Goal: Check status: Check status

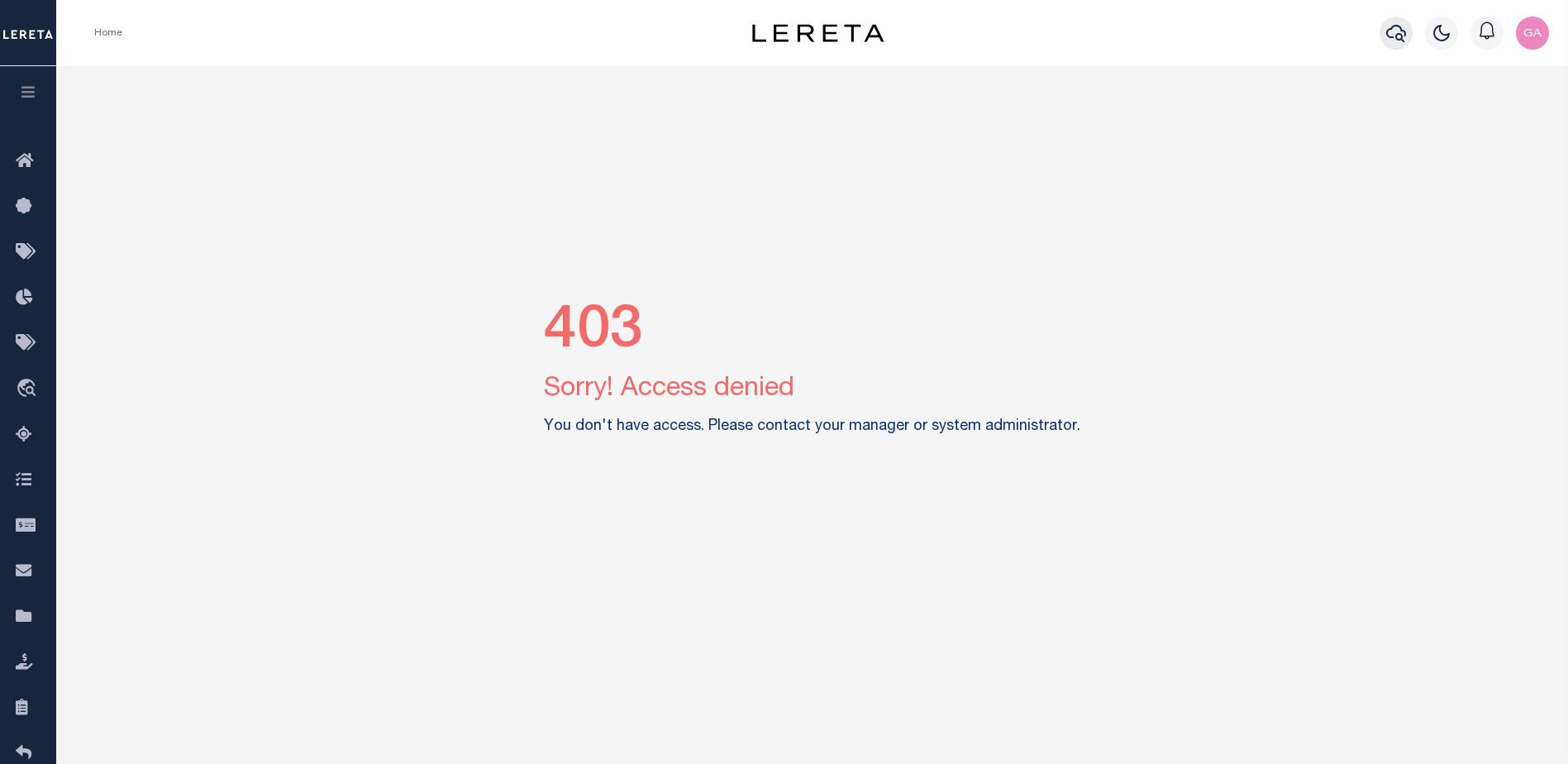
click at [1389, 37] on icon "button" at bounding box center [1396, 33] width 20 height 17
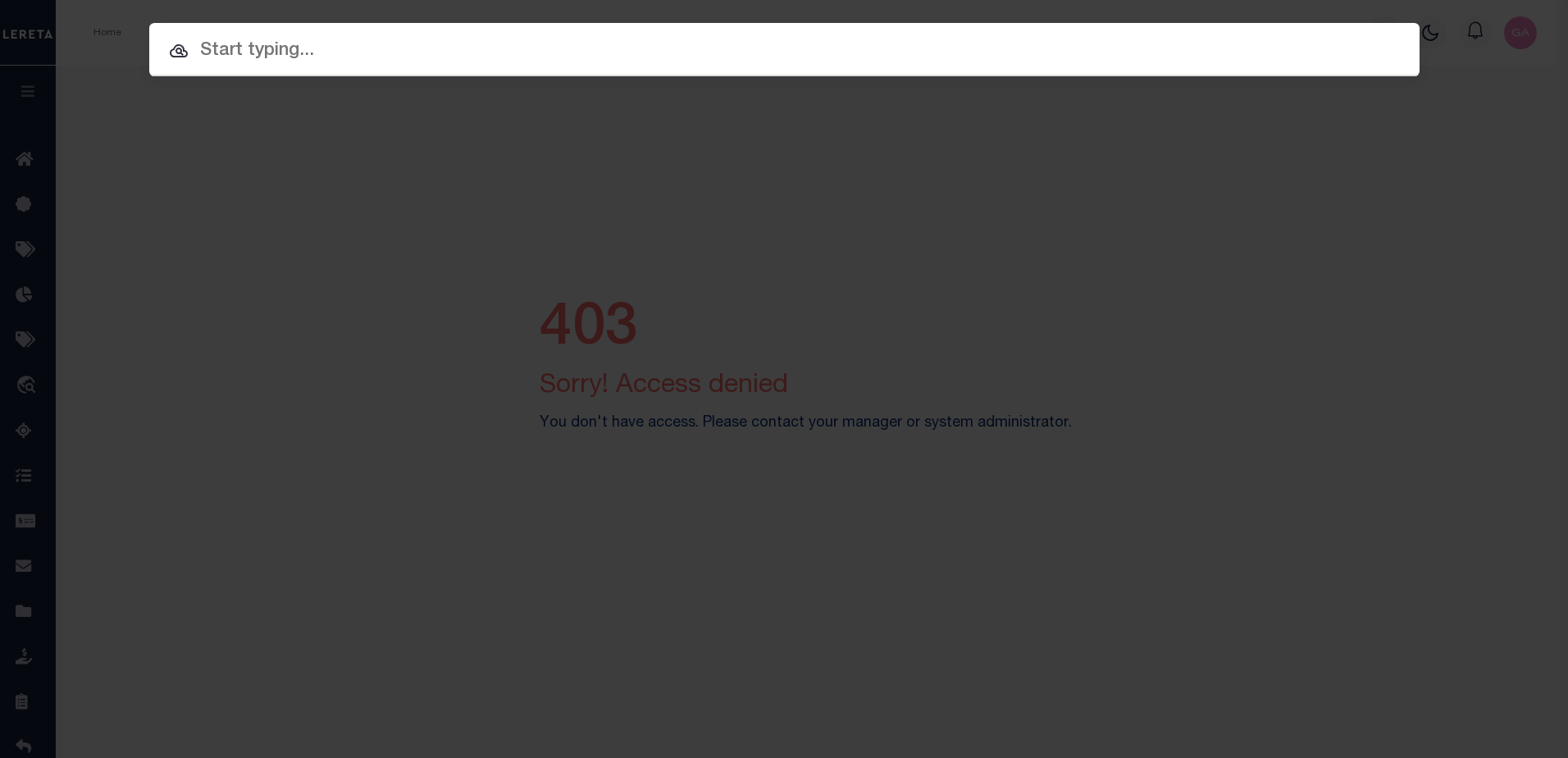
paste input "180024001"
type input "180024001"
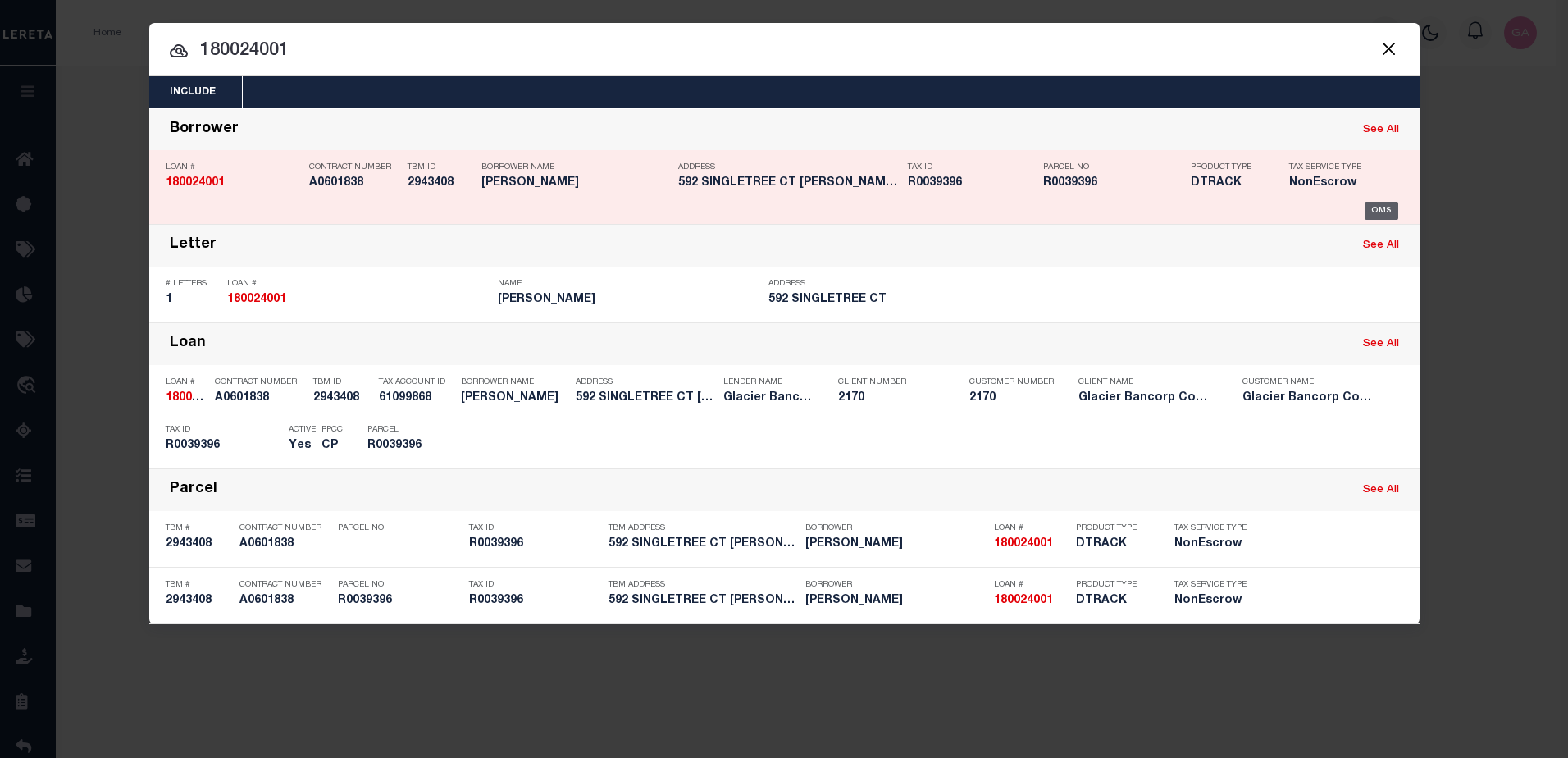
click at [1387, 206] on div "OMS" at bounding box center [1381, 211] width 34 height 18
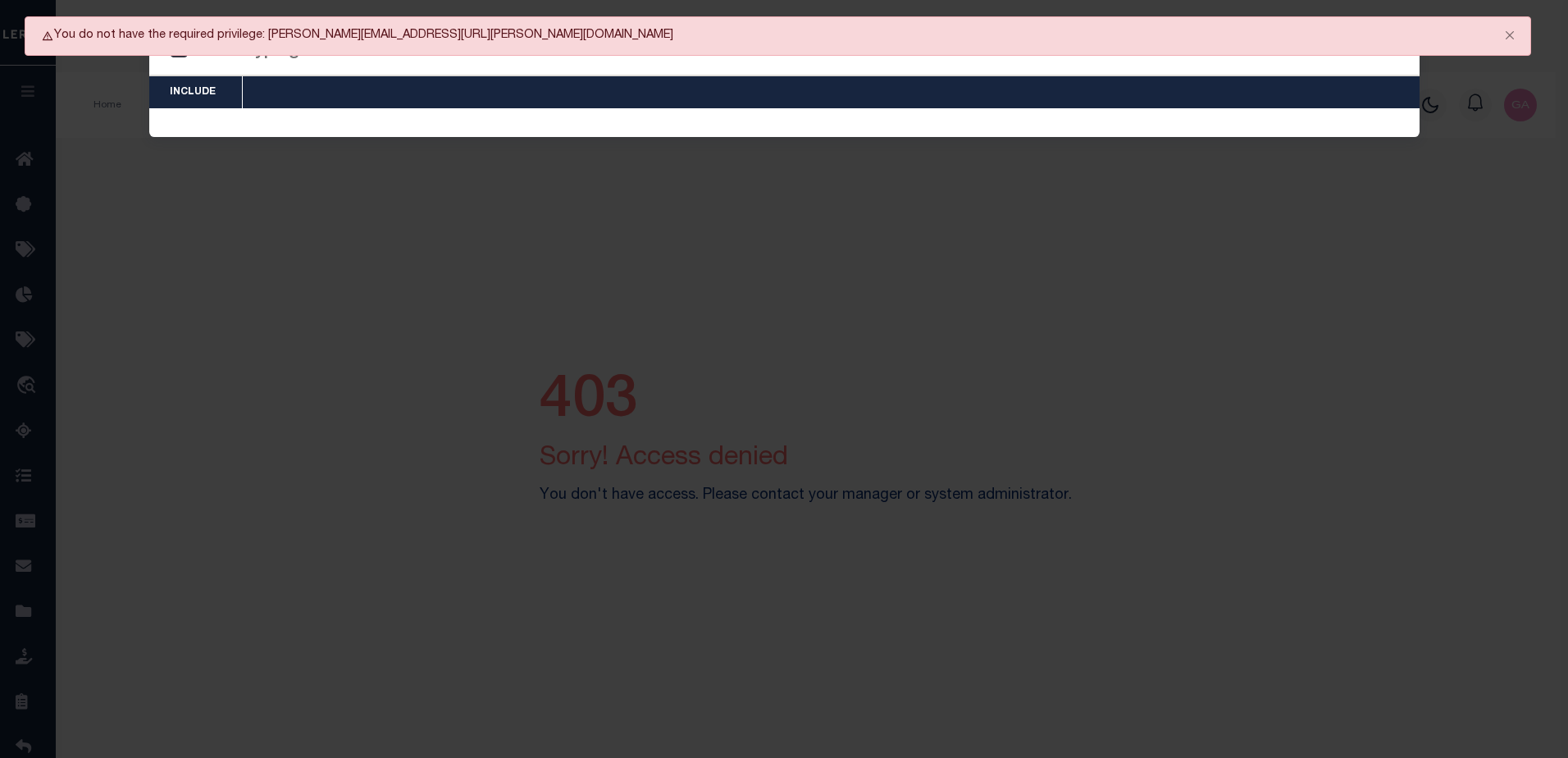
click at [36, 677] on div "Include Loans TBM Customers Borrowers Payments (Lender Non-Disb) Payments (Lend…" at bounding box center [784, 379] width 1568 height 758
click at [1512, 28] on button "Close" at bounding box center [1510, 35] width 41 height 36
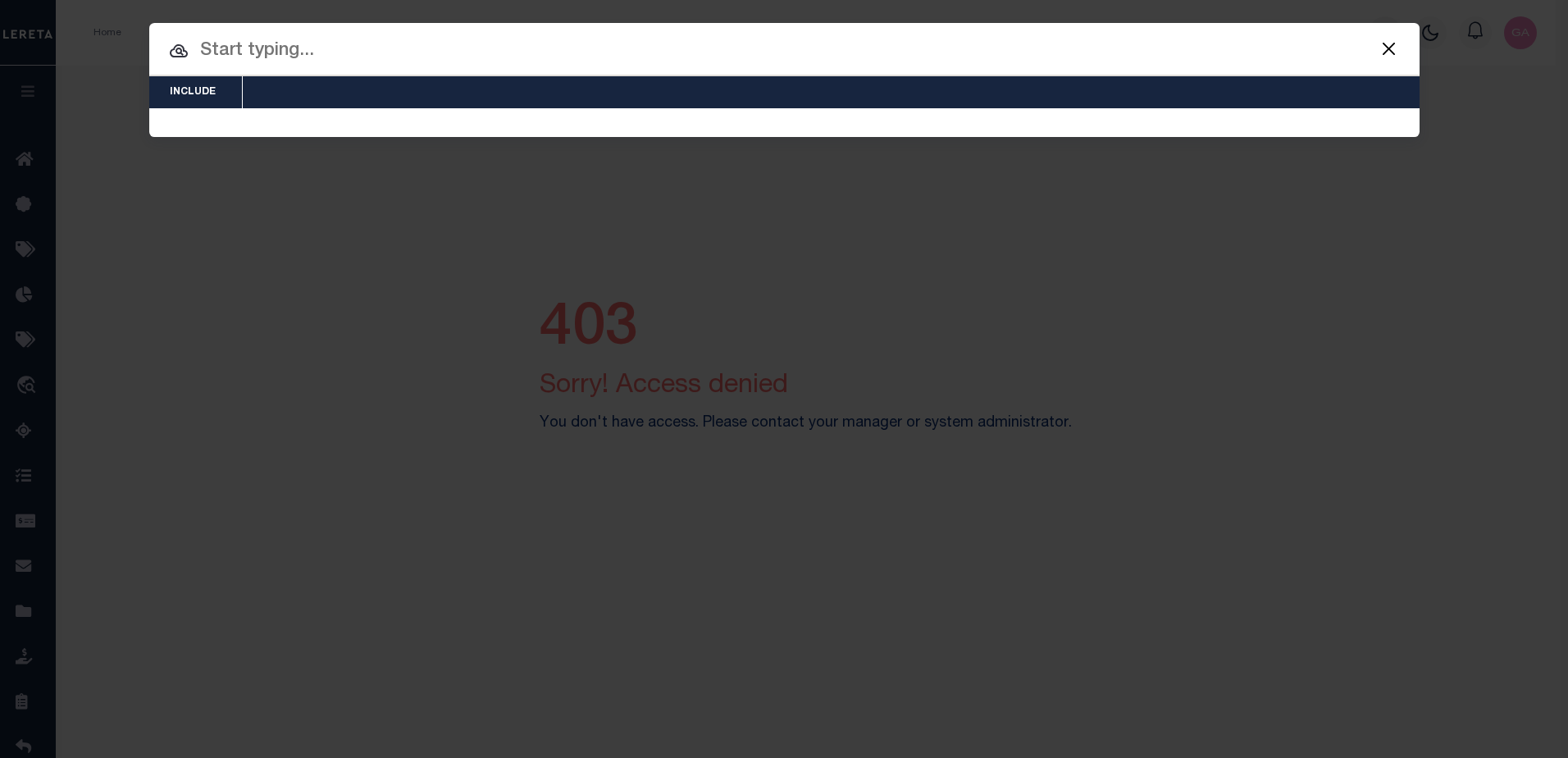
click at [1464, 222] on div "Include Loans TBM Customers Borrowers Payments (Lender Non-Disb) Payments (Lend…" at bounding box center [784, 379] width 1568 height 758
click at [1524, 33] on div "Include Loans TBM Customers Borrowers Payments (Lender Non-Disb) Payments (Lend…" at bounding box center [784, 379] width 1568 height 758
click at [1398, 47] on button "Close" at bounding box center [1389, 48] width 21 height 21
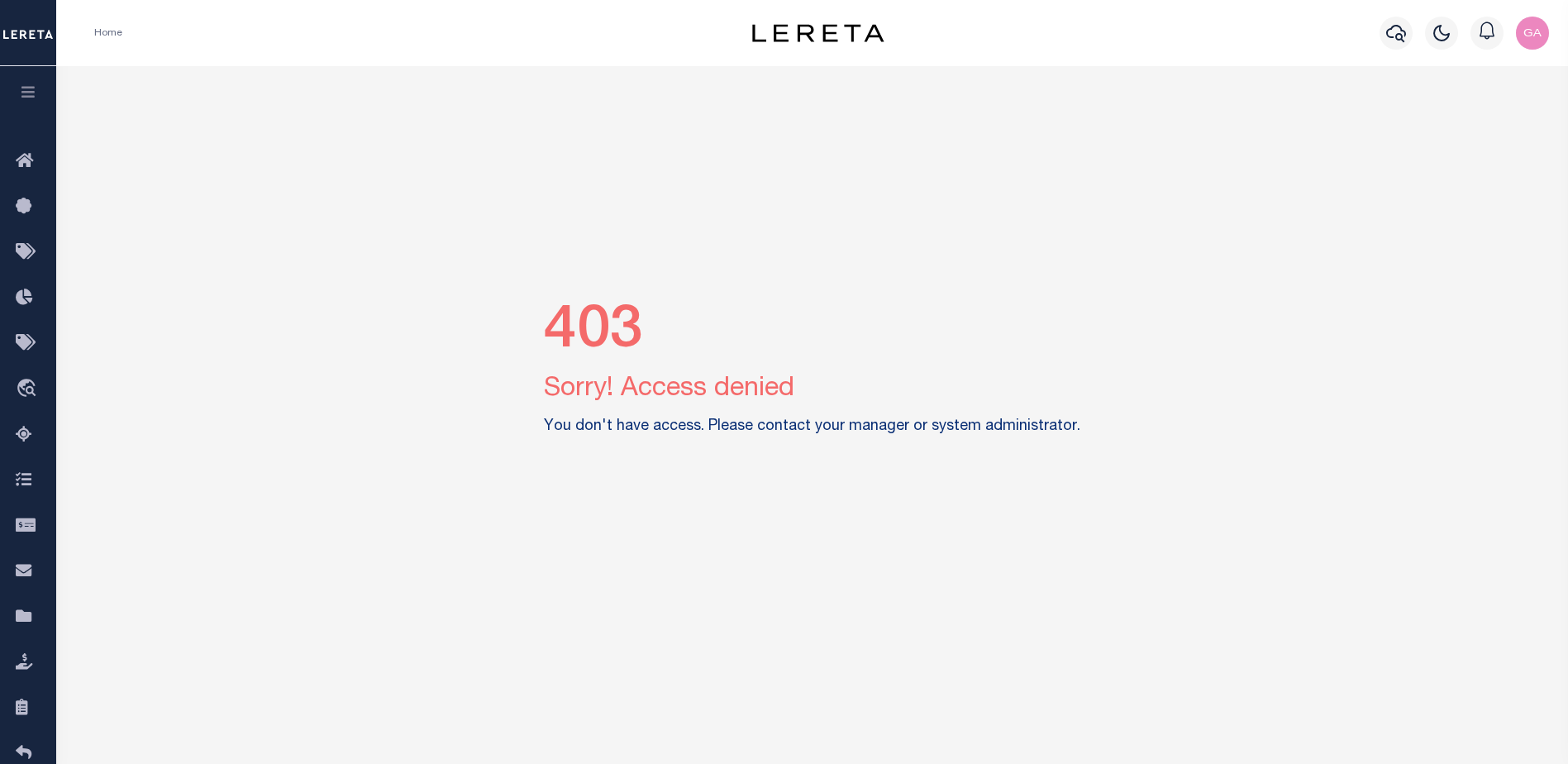
click at [1536, 28] on img "button" at bounding box center [1532, 32] width 33 height 33
click at [1483, 111] on span "Sign out" at bounding box center [1468, 117] width 48 height 12
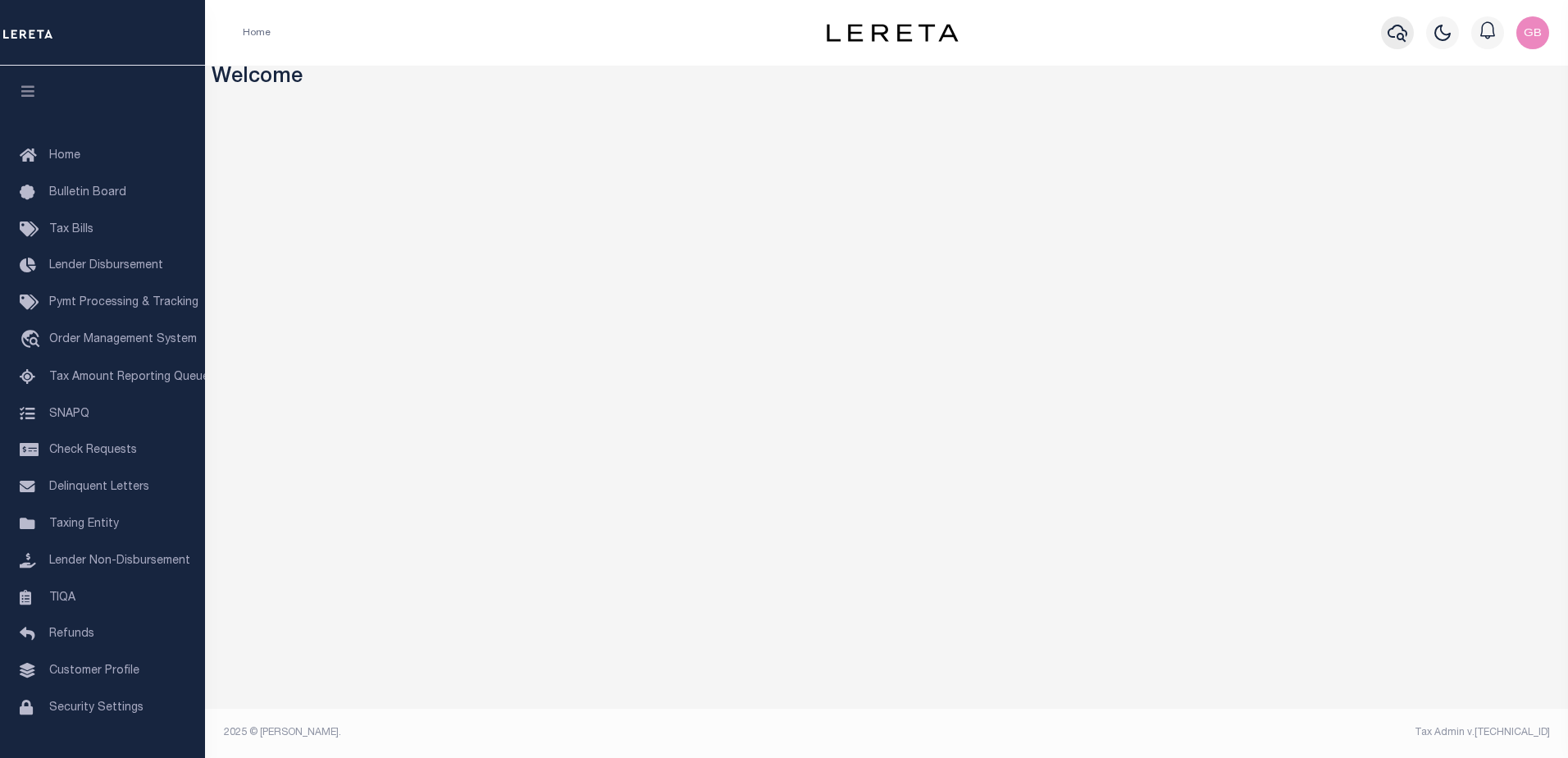
click at [1394, 41] on icon "button" at bounding box center [1397, 33] width 20 height 20
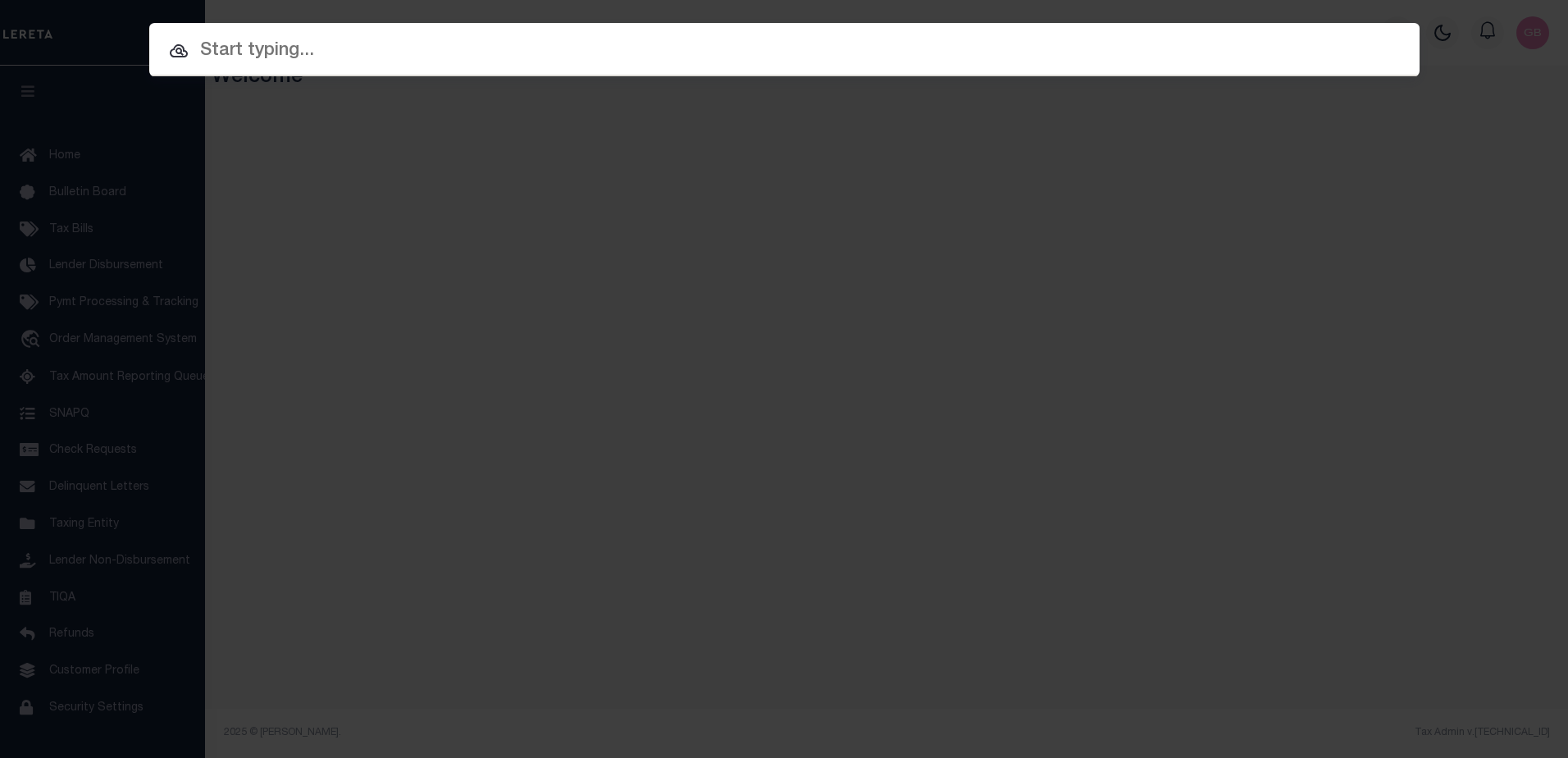
paste input "180024001"
type input "180024001"
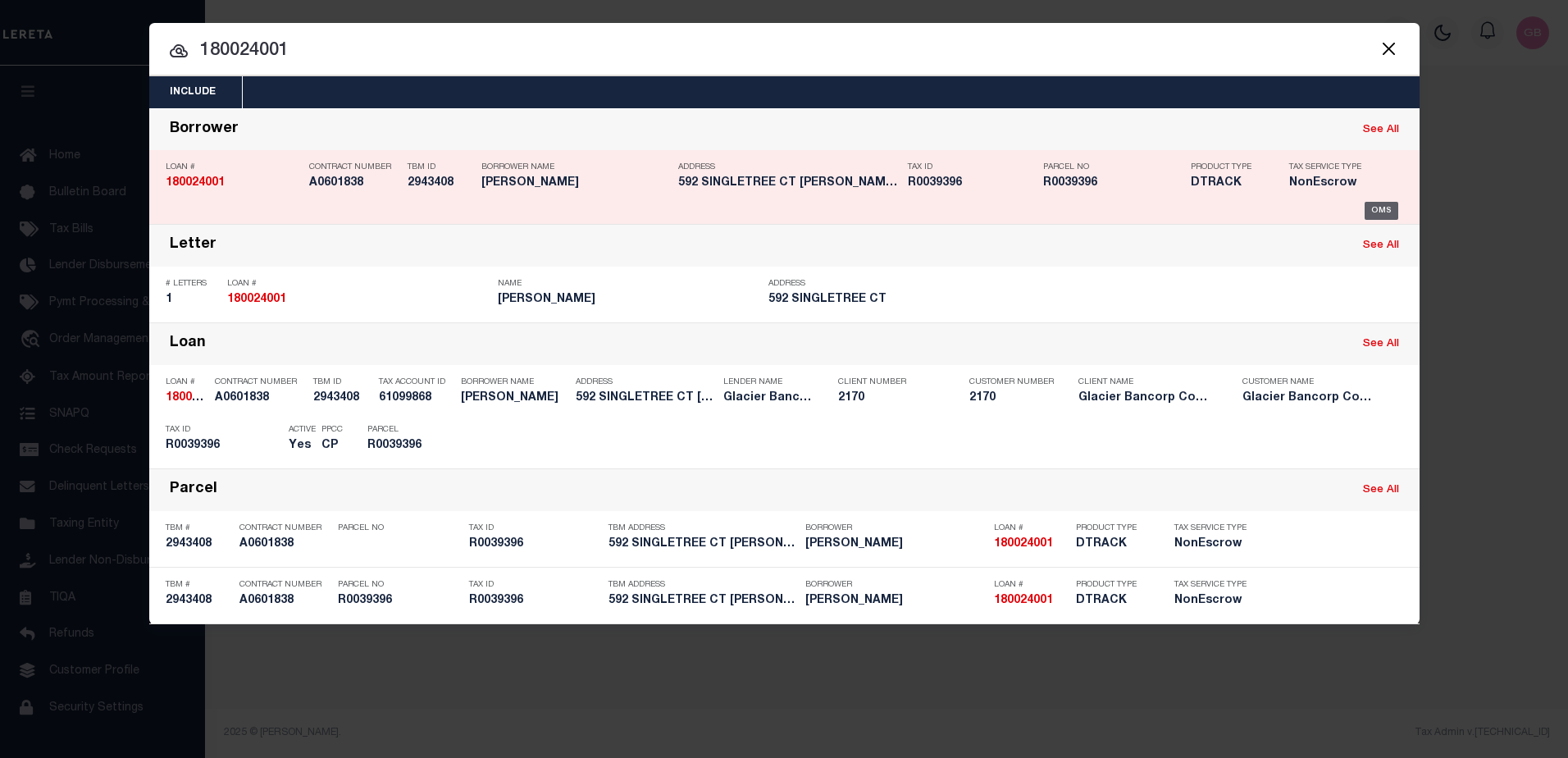
click at [1390, 209] on div "OMS" at bounding box center [1381, 211] width 34 height 18
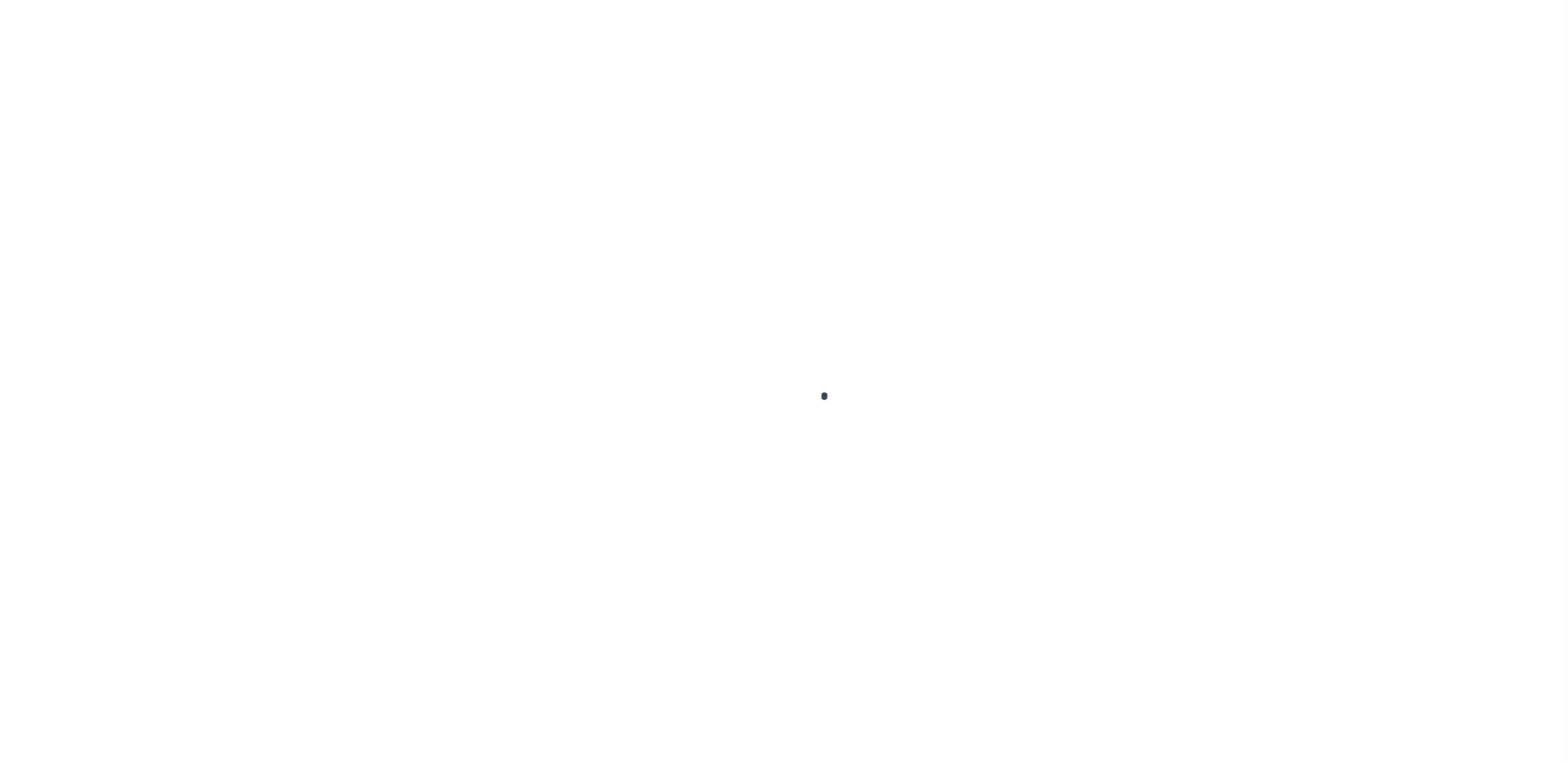
type input "180024001"
type input "[PERSON_NAME]"
select select
type input "592 SINGLETREE CT"
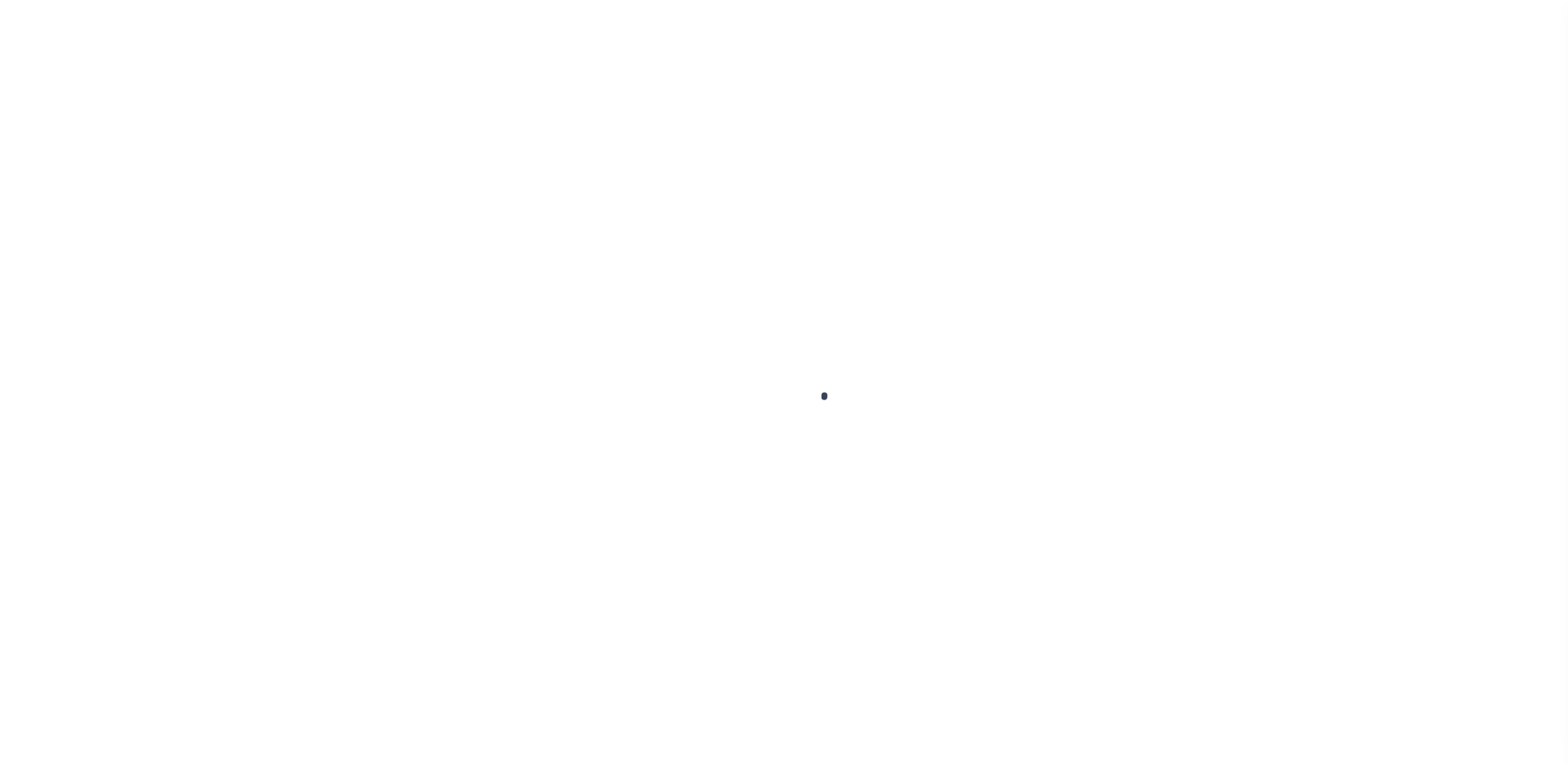
type input "[PERSON_NAME] CO 80449-8561"
select select "NonEscrow"
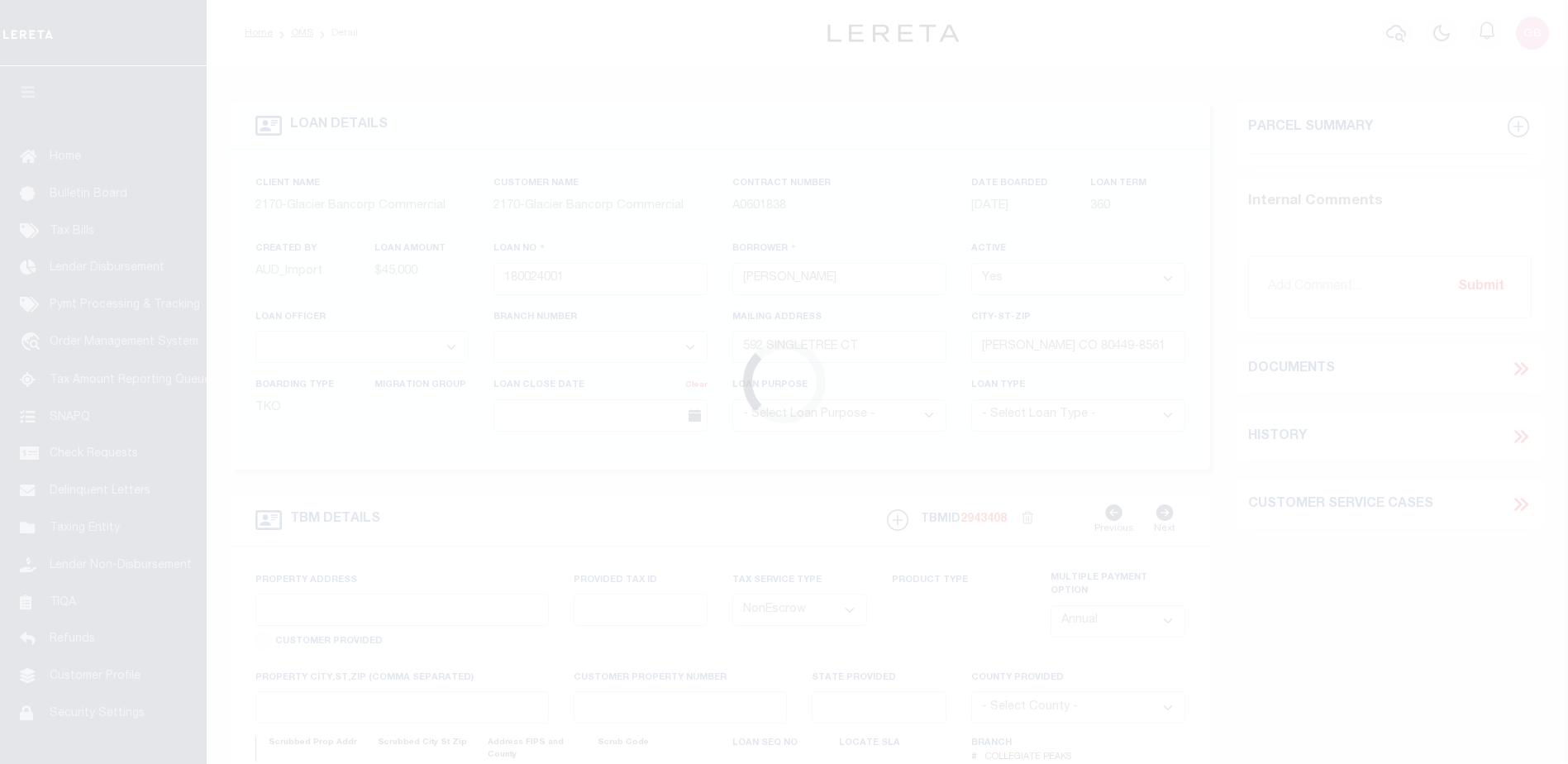
type input "592 SINGLETREE CT"
type input "[PERSON_NAME] CO 804490000"
type input "CO"
select select
type textarea "Liability limited to information provided"
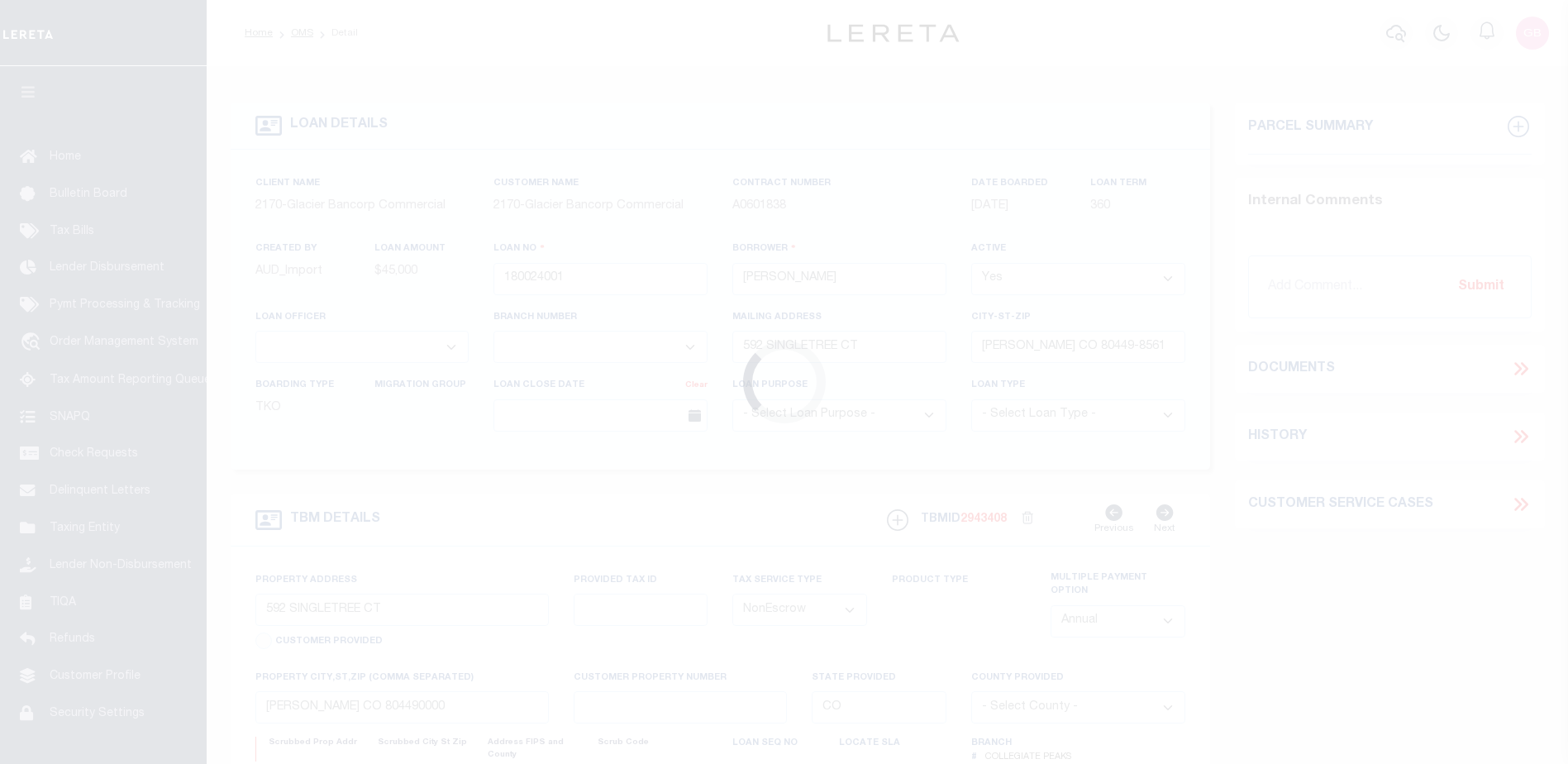
select select "4581"
select select "2"
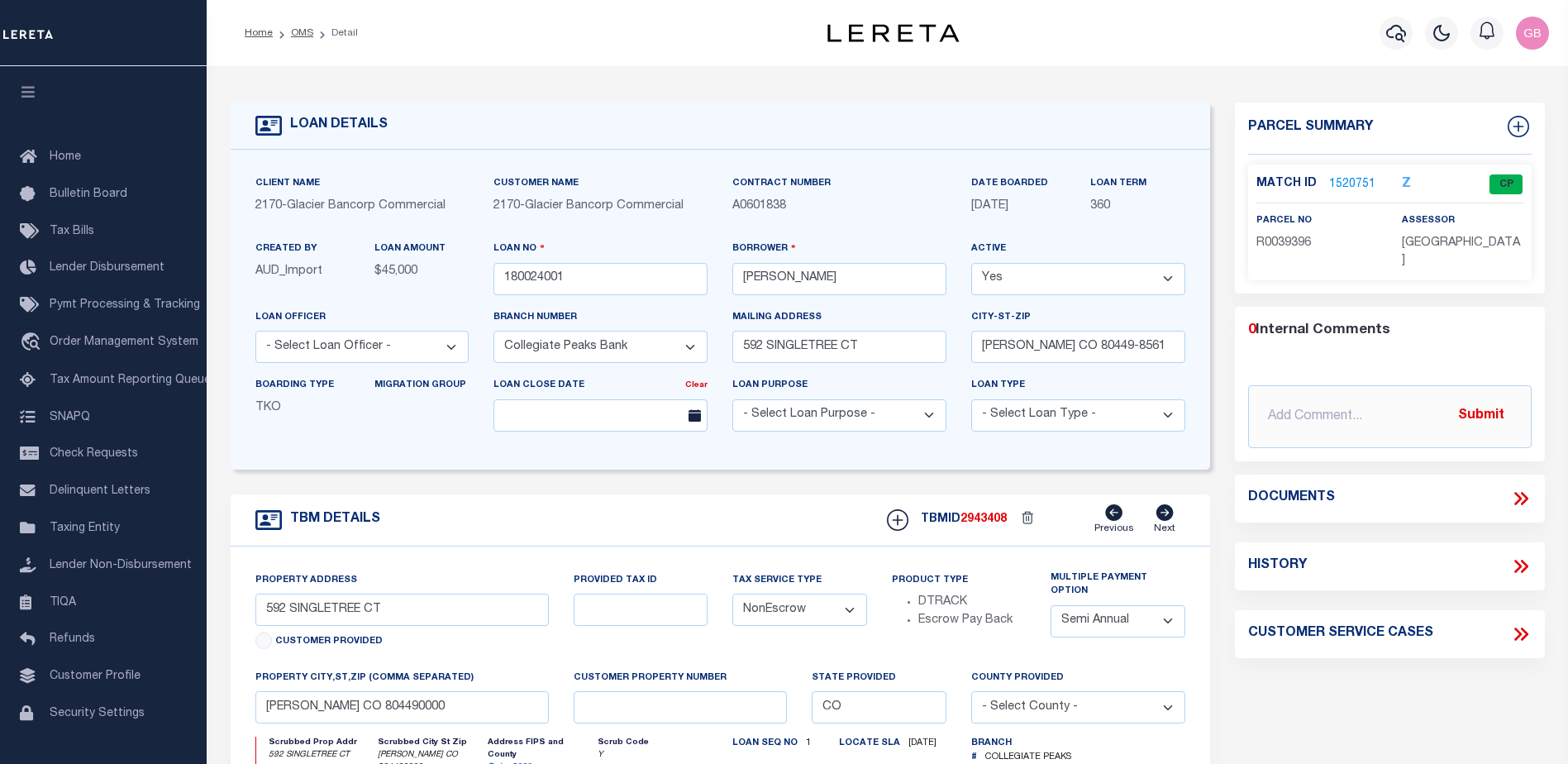
click at [1353, 182] on link "1520751" at bounding box center [1353, 184] width 47 height 17
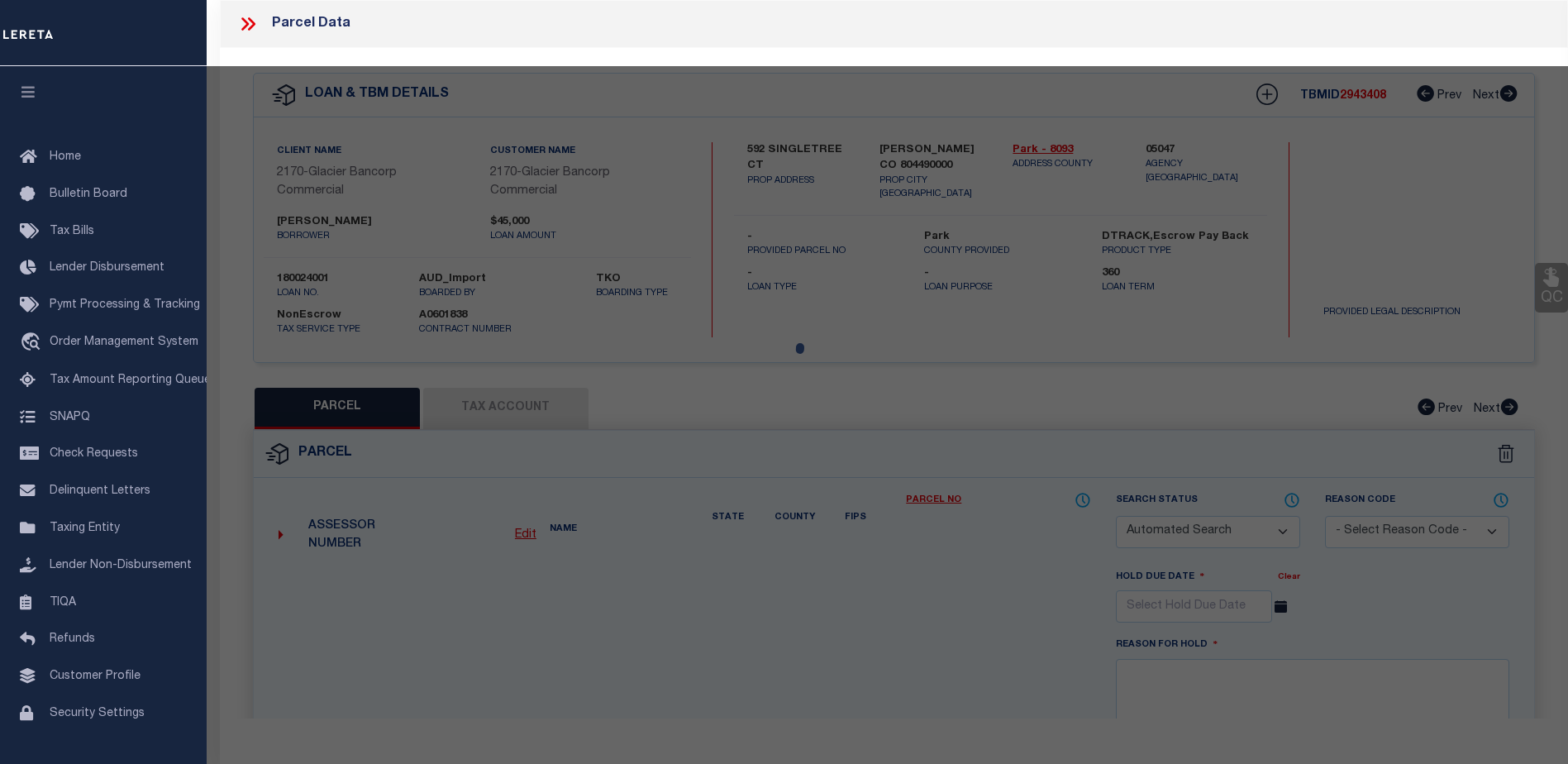
checkbox input "false"
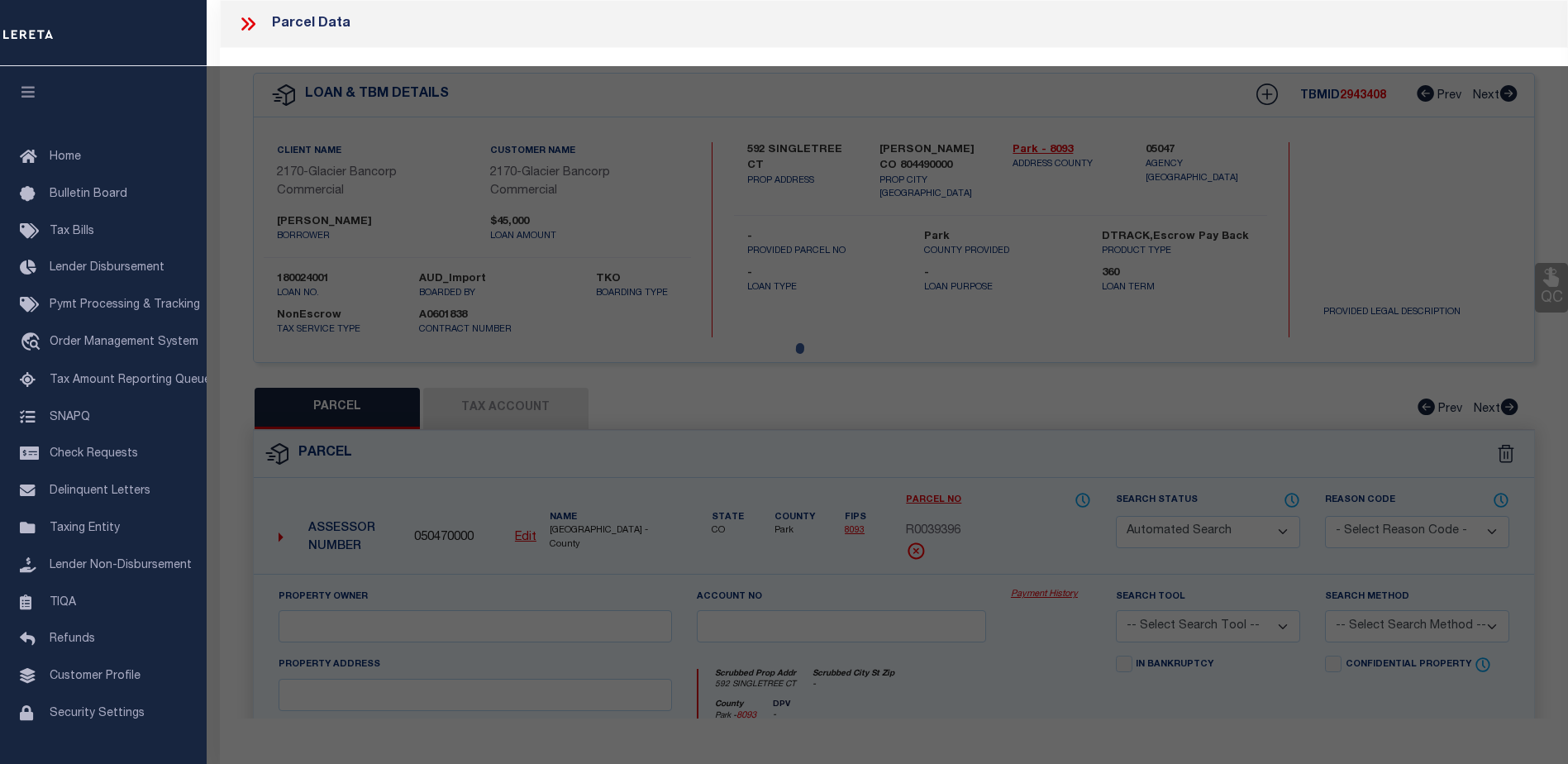
select select "CP"
type input "[PERSON_NAME] K"
select select
type input "592 SINGLETREE CT"
checkbox input "false"
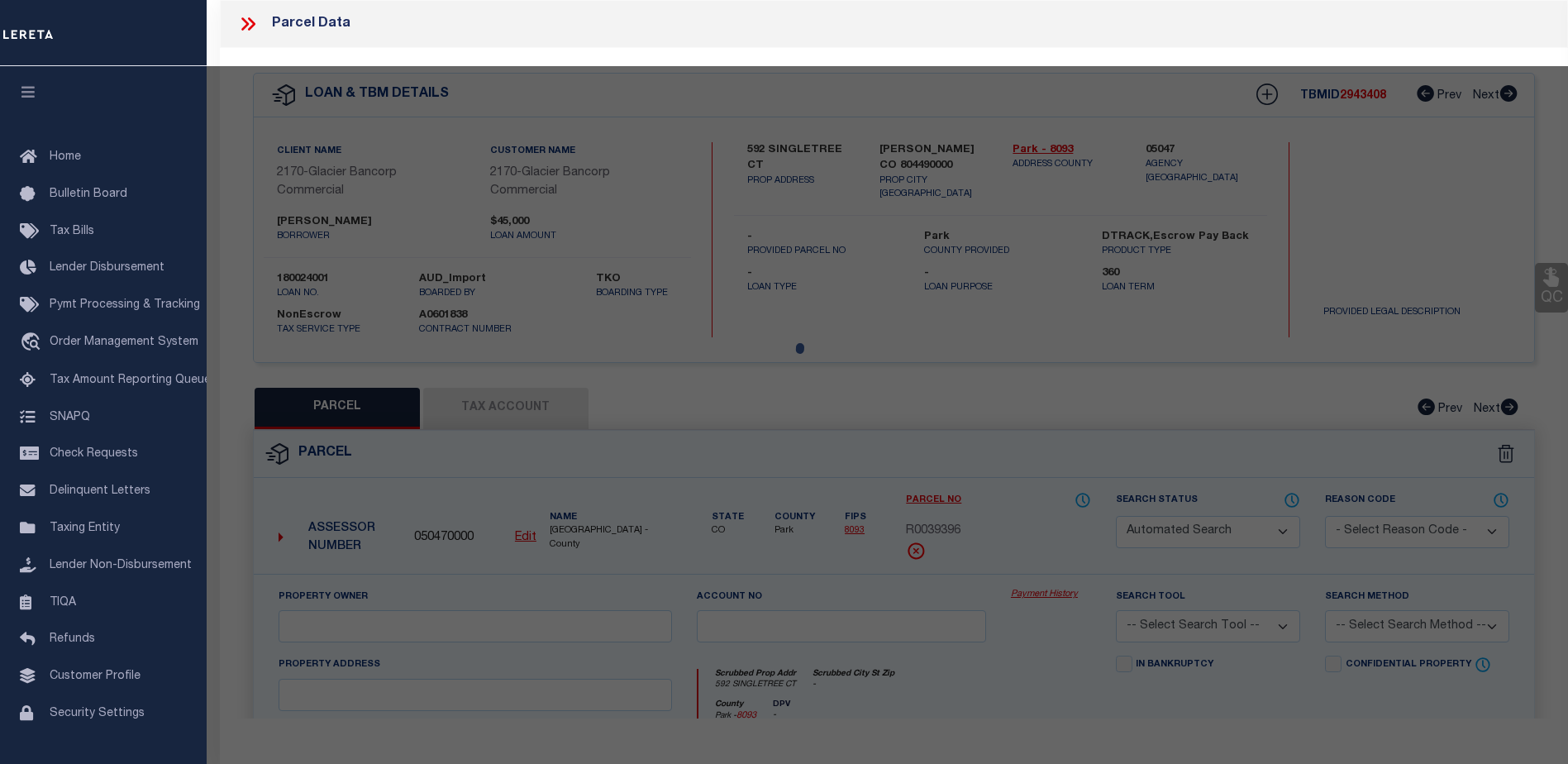
type input "[PERSON_NAME] CO 80449"
type textarea "T14 R76 S05 NE4 [GEOGRAPHIC_DATA] FILING 13 LOT 0809"
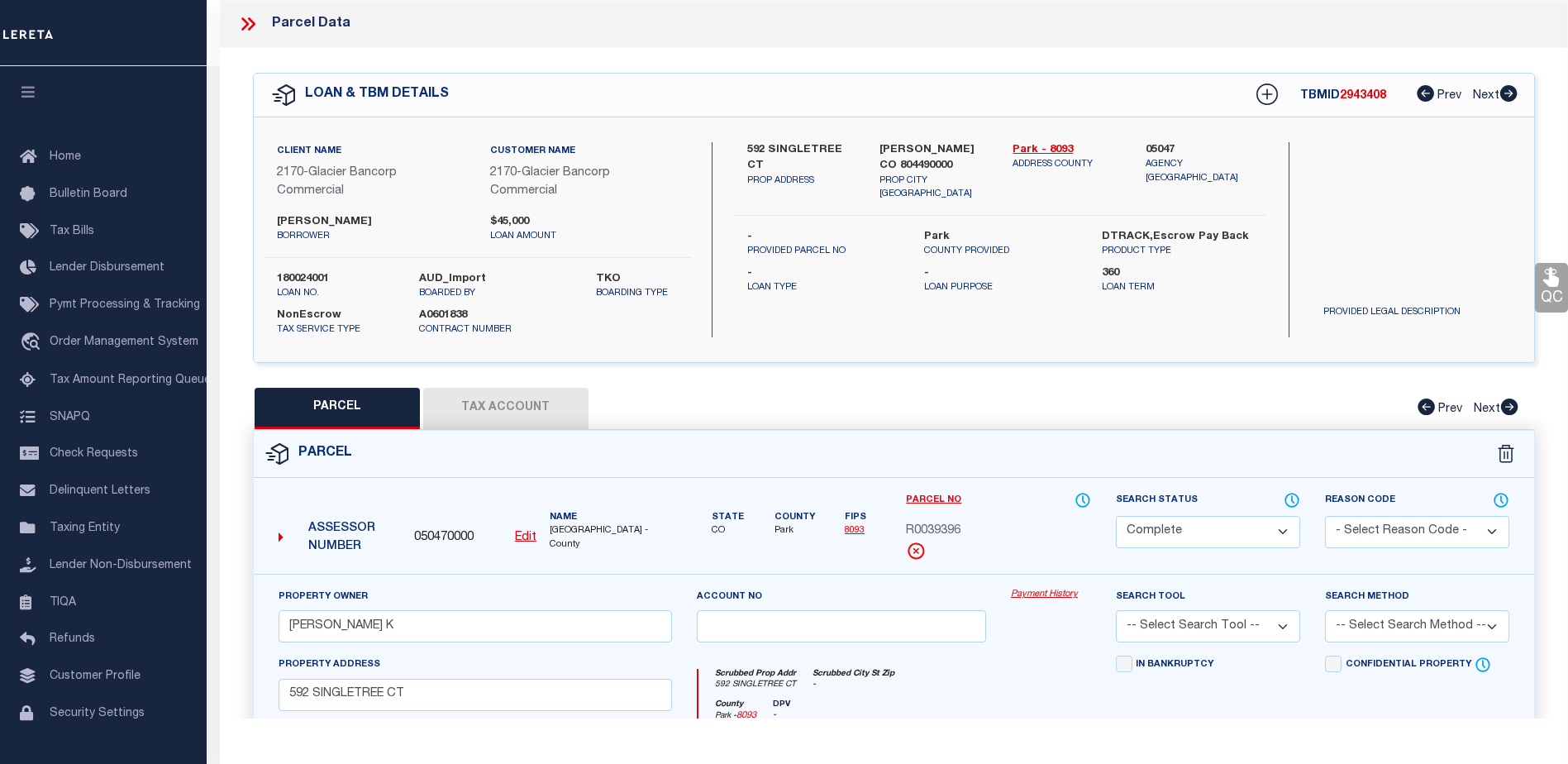
click at [1061, 596] on link "Payment History" at bounding box center [1051, 595] width 80 height 14
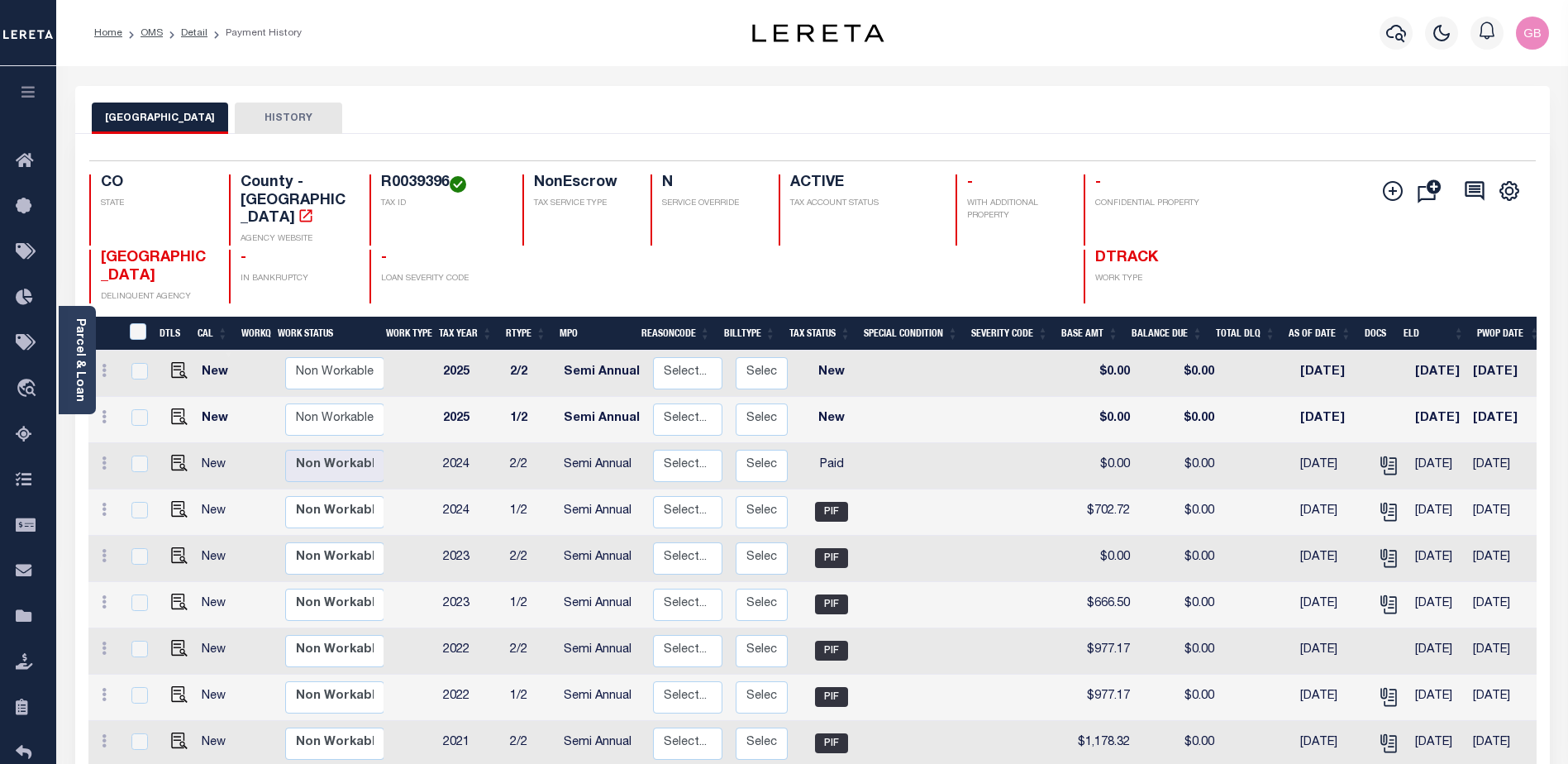
click at [262, 115] on button "HISTORY" at bounding box center [289, 117] width 108 height 31
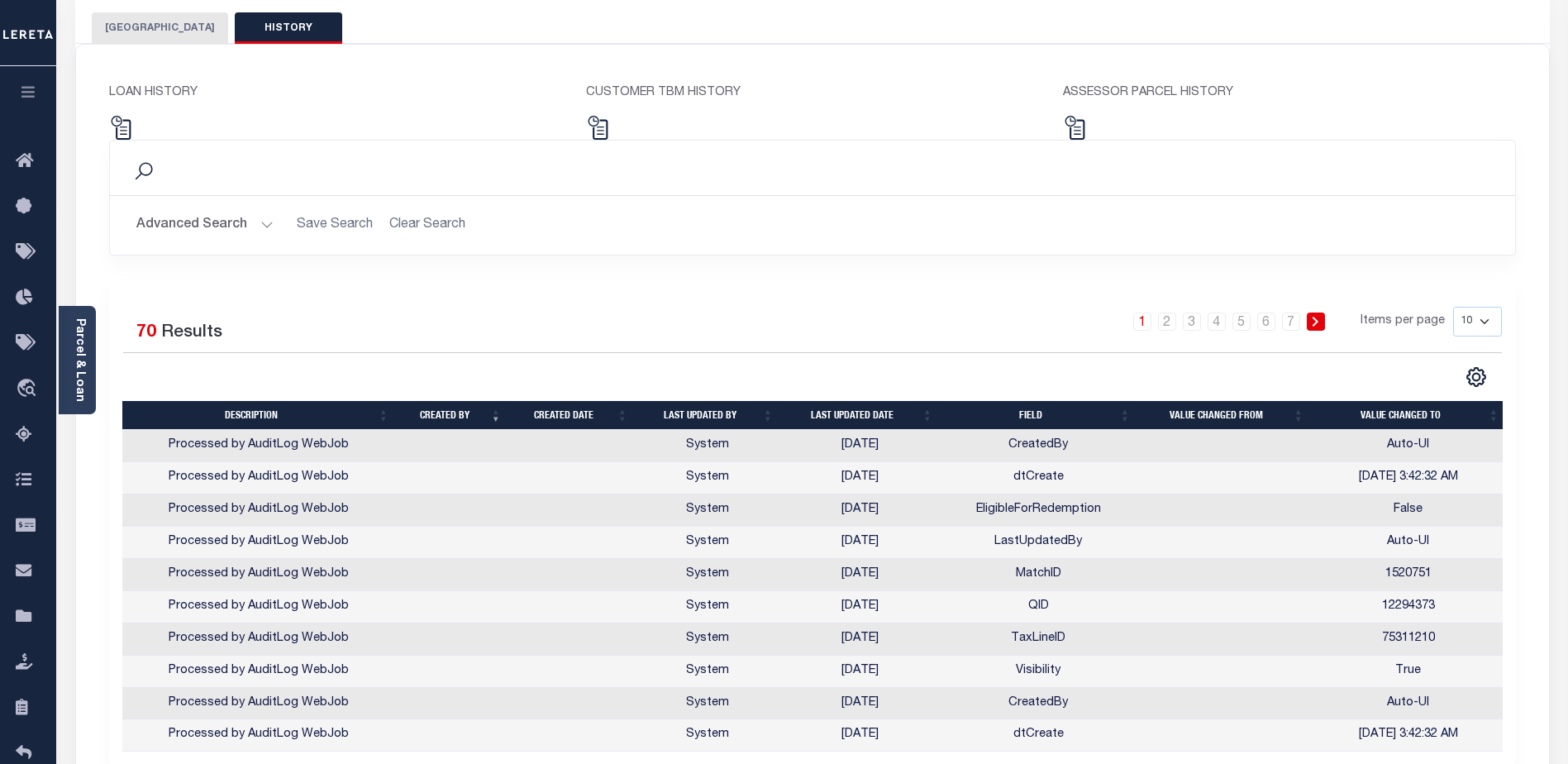
scroll to position [258, 0]
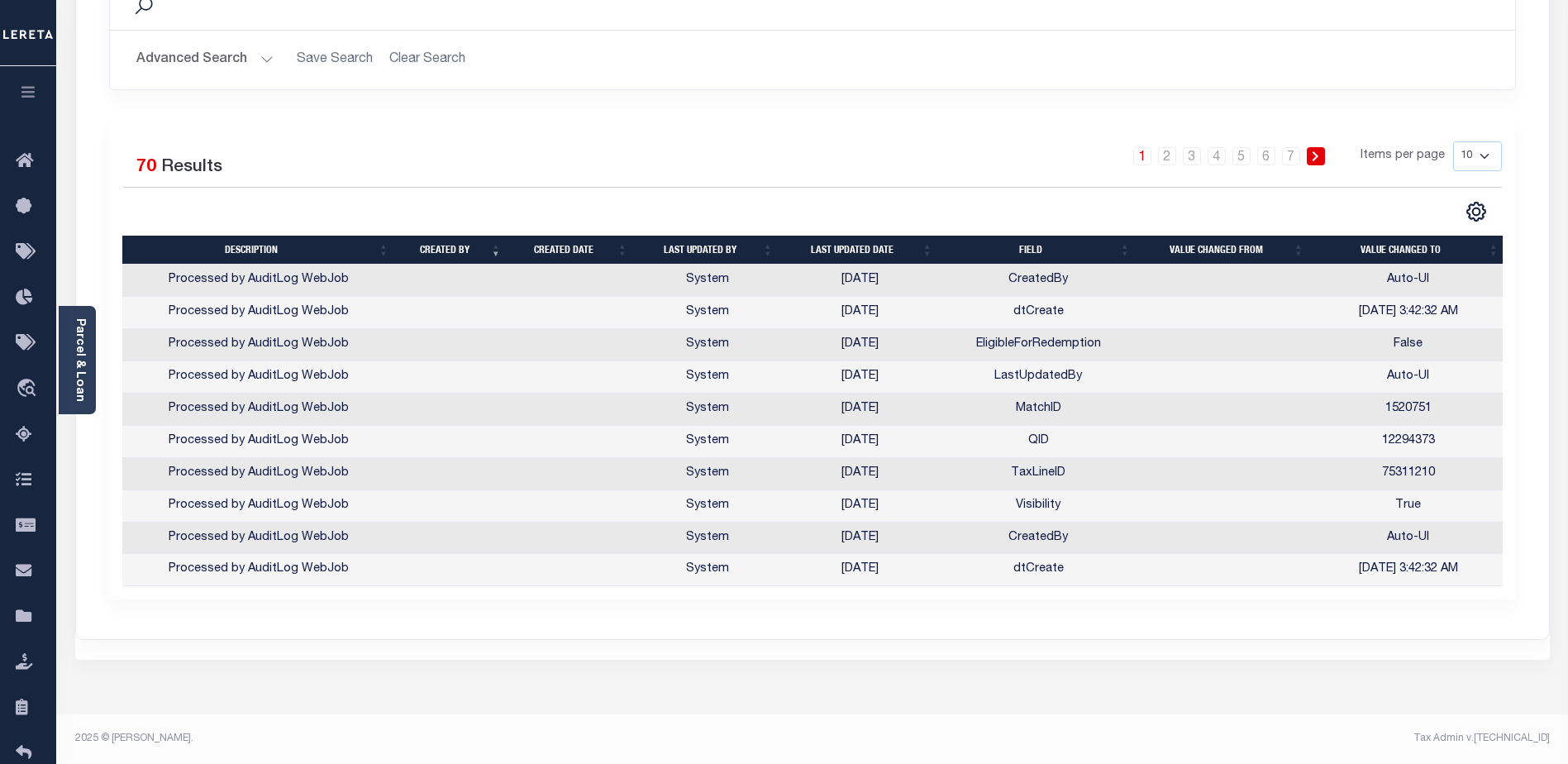
click at [1499, 154] on select "10 25 50 100" at bounding box center [1477, 156] width 48 height 30
select select "100"
click at [1453, 142] on select "10 25 50 100" at bounding box center [1477, 156] width 48 height 30
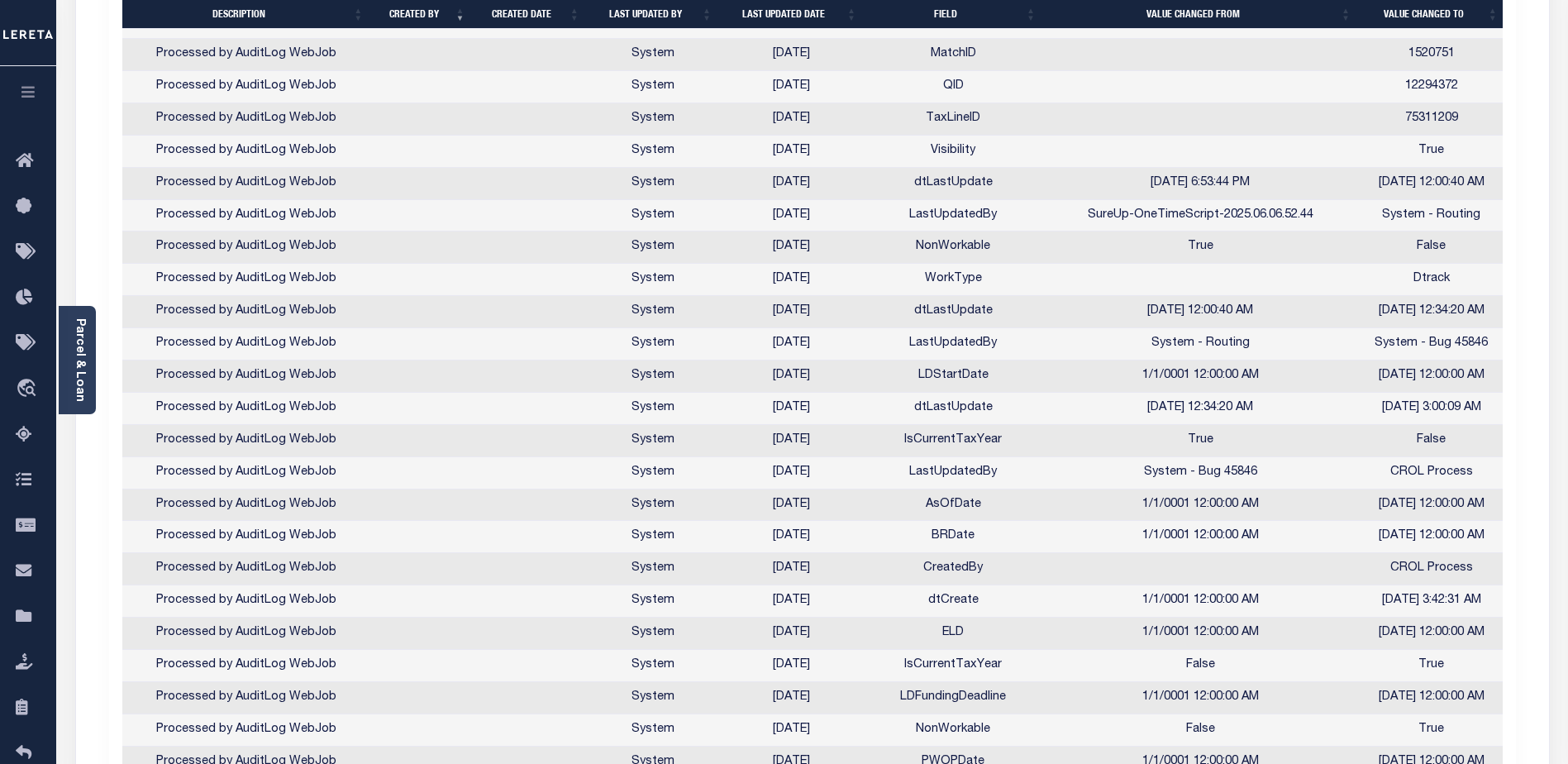
scroll to position [754, 0]
